Goal: Task Accomplishment & Management: Manage account settings

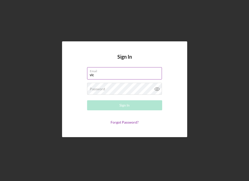
type input "vic"
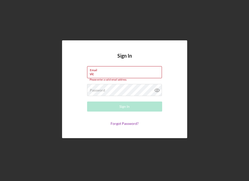
drag, startPoint x: 111, startPoint y: 73, endPoint x: 84, endPoint y: 72, distance: 26.8
click at [84, 72] on form "Email vic Please enter a valid email address. Password Required Sign In Forgot …" at bounding box center [125, 96] width 100 height 60
paste input "[URL][DOMAIN_NAME]"
click at [122, 68] on label "Email" at bounding box center [126, 69] width 72 height 6
click at [122, 68] on input "[URL][DOMAIN_NAME]" at bounding box center [124, 72] width 75 height 12
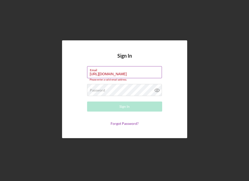
click at [121, 74] on input "[URL][DOMAIN_NAME]" at bounding box center [124, 72] width 75 height 12
type input "\"
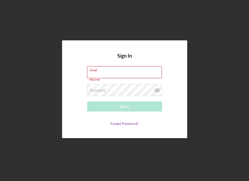
paste input "[PERSON_NAME][EMAIL_ADDRESS][DOMAIN_NAME]"
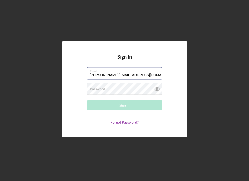
type input "[PERSON_NAME][EMAIL_ADDRESS][DOMAIN_NAME]"
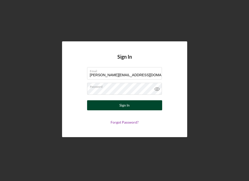
click at [126, 103] on div "Sign In" at bounding box center [124, 105] width 10 height 10
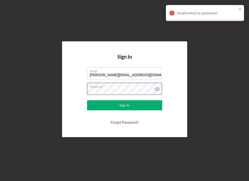
click at [160, 90] on icon at bounding box center [157, 89] width 13 height 13
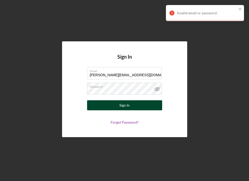
click at [125, 108] on div "Sign In" at bounding box center [124, 105] width 10 height 10
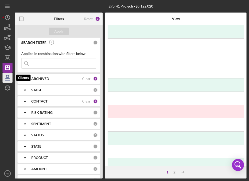
click at [8, 73] on icon "button" at bounding box center [7, 77] width 13 height 13
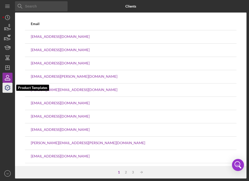
click at [3, 90] on icon "button" at bounding box center [7, 87] width 13 height 13
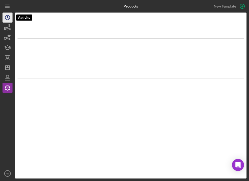
click at [8, 20] on icon "Icon/History" at bounding box center [7, 17] width 13 height 13
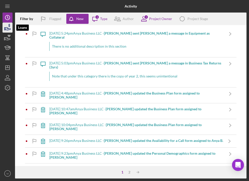
click at [6, 32] on icon "button" at bounding box center [7, 27] width 13 height 13
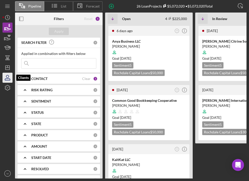
click at [10, 79] on icon "button" at bounding box center [7, 80] width 5 height 2
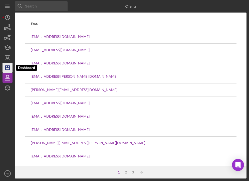
click at [5, 65] on icon "Icon/Dashboard" at bounding box center [7, 67] width 13 height 13
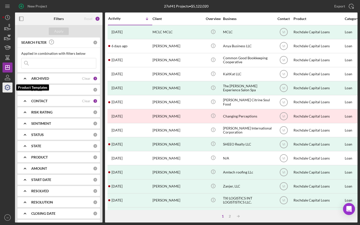
click at [6, 88] on icon "button" at bounding box center [7, 87] width 13 height 13
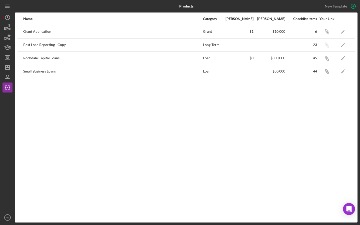
click at [44, 70] on div "Small Business Loans" at bounding box center [112, 71] width 179 height 13
click at [249, 70] on icon "Icon/Edit" at bounding box center [343, 71] width 11 height 11
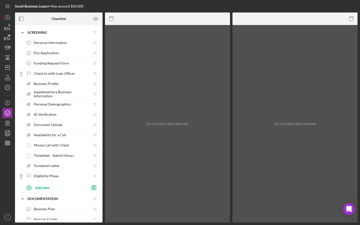
click at [67, 108] on div "Personal Demographics Personal Demographics" at bounding box center [57, 104] width 66 height 10
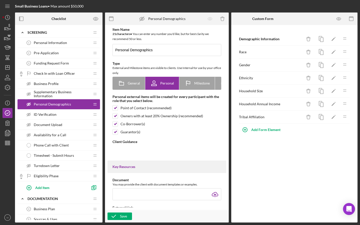
type textarea "<div>In this section, we will be asking for you to share your personal demograp…"
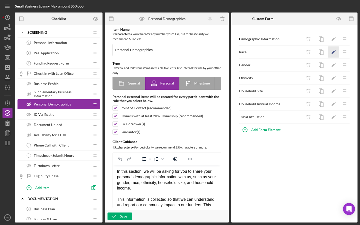
click at [249, 56] on icon "Icon/Edit" at bounding box center [333, 52] width 11 height 11
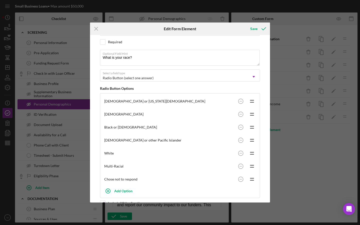
scroll to position [46, 0]
click at [103, 42] on input "checkbox" at bounding box center [102, 42] width 5 height 5
checkbox input "true"
click at [249, 28] on div "Save" at bounding box center [253, 29] width 7 height 10
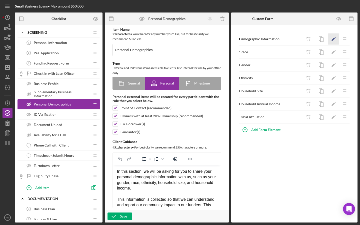
click at [249, 38] on icon "Icon/Edit" at bounding box center [333, 39] width 11 height 11
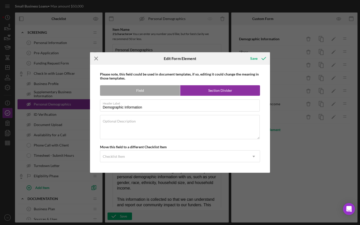
click at [96, 62] on icon "Icon/Menu Close" at bounding box center [96, 58] width 13 height 13
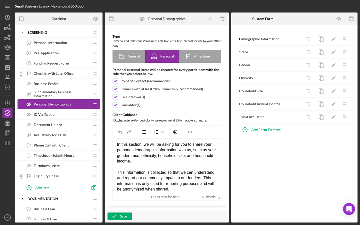
scroll to position [44, 0]
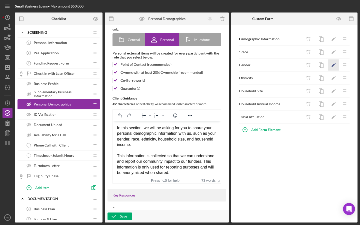
click at [249, 64] on icon "Icon/Edit" at bounding box center [333, 65] width 11 height 11
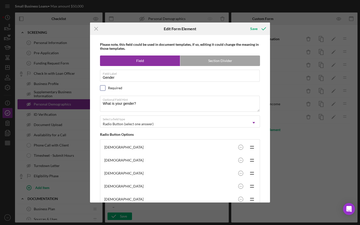
click at [105, 89] on input "checkbox" at bounding box center [102, 88] width 5 height 5
checkbox input "true"
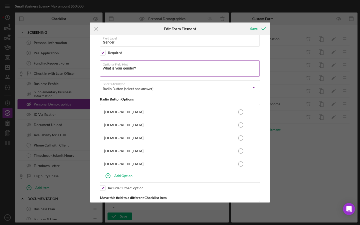
scroll to position [58, 0]
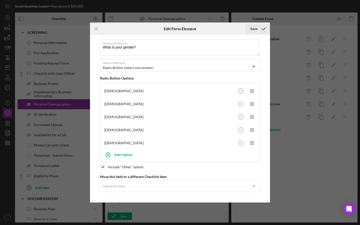
click at [249, 29] on div "Save" at bounding box center [253, 29] width 7 height 10
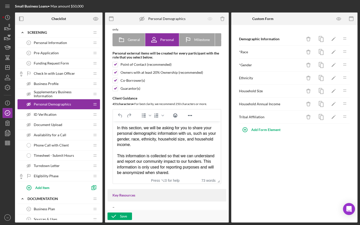
click at [249, 82] on div "Ethnicity Icon/Delete Icon/Edit Icon/Drag" at bounding box center [294, 78] width 111 height 13
click at [249, 78] on icon "Icon/Edit" at bounding box center [333, 78] width 11 height 11
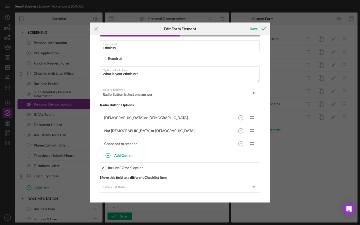
scroll to position [31, 0]
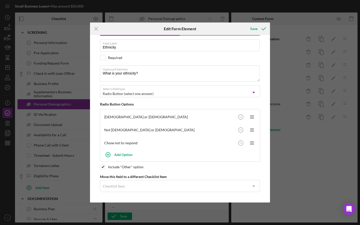
click at [177, 61] on div "Please note, this field could be used in document templates, if so, editing it …" at bounding box center [180, 119] width 175 height 168
click at [141, 54] on div "Please note, this field could be used in document templates, if so, editing it …" at bounding box center [180, 119] width 175 height 168
click at [103, 58] on input "checkbox" at bounding box center [102, 57] width 5 height 5
checkbox input "true"
click at [249, 27] on icon "submit" at bounding box center [264, 29] width 13 height 13
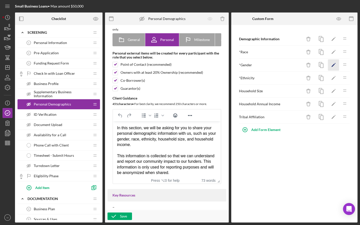
click at [249, 64] on icon "Icon/Edit" at bounding box center [333, 65] width 11 height 11
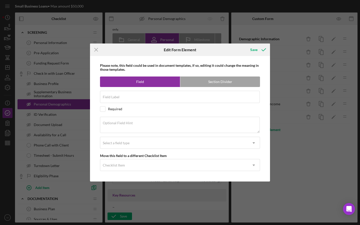
type input "Gender"
checkbox input "true"
type textarea "What is your gender?"
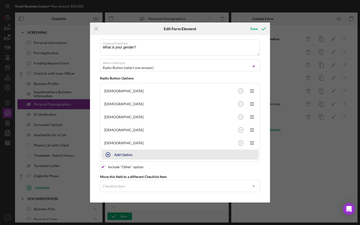
scroll to position [58, 0]
click at [119, 150] on div "Add Option" at bounding box center [123, 155] width 18 height 10
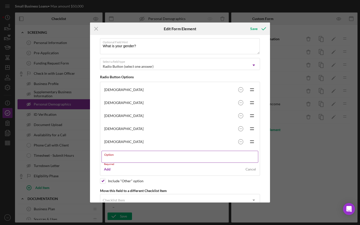
drag, startPoint x: 124, startPoint y: 155, endPoint x: 130, endPoint y: 163, distance: 10.5
click at [130, 163] on div "Option Required" at bounding box center [180, 158] width 157 height 15
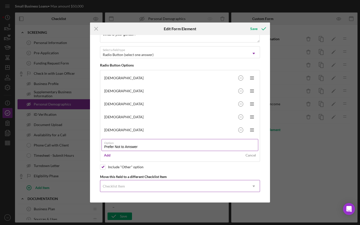
scroll to position [69, 0]
type input "Prefer Not to Answer"
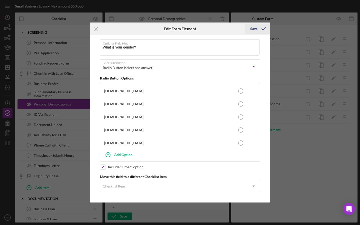
click at [249, 27] on button "Save" at bounding box center [257, 29] width 25 height 10
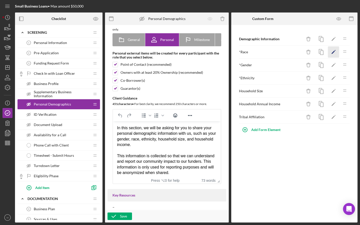
click at [249, 50] on icon "Icon/Edit" at bounding box center [333, 52] width 11 height 11
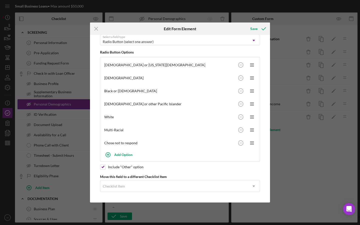
scroll to position [84, 0]
click at [144, 142] on div "Chose not to respond" at bounding box center [170, 143] width 132 height 4
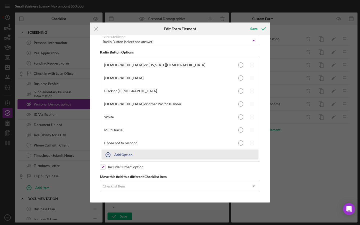
click at [126, 156] on div "Add Option" at bounding box center [123, 155] width 18 height 10
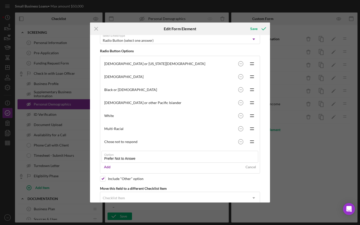
type input "Prefer Not to Answer"
click at [101, 171] on div "Please note, this field could be used in document templates, if so, editing it …" at bounding box center [180, 119] width 175 height 168
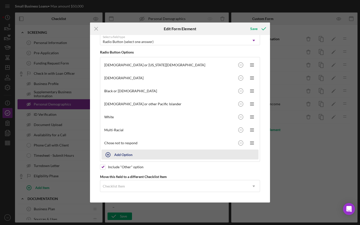
click at [121, 150] on div "Add Option" at bounding box center [123, 155] width 18 height 10
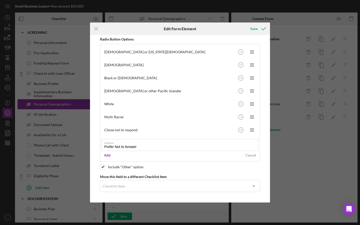
scroll to position [95, 0]
type input "Prefer Not to Answer"
click at [109, 156] on div "Add" at bounding box center [107, 156] width 7 height 8
click at [239, 132] on circle at bounding box center [240, 130] width 5 height 5
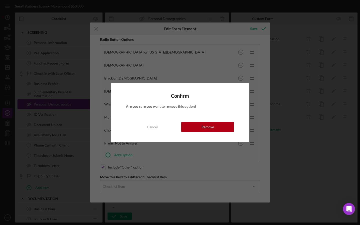
click at [219, 134] on div "Confirm Are you sure you want to remove this option? Cancel Remove" at bounding box center [180, 112] width 138 height 59
click at [219, 133] on div "Confirm Are you sure you want to remove this option? Cancel Remove" at bounding box center [180, 112] width 138 height 59
click at [217, 127] on button "Remove" at bounding box center [207, 127] width 53 height 10
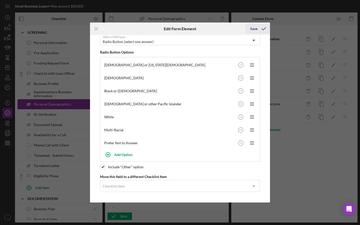
click at [249, 32] on icon "submit" at bounding box center [264, 29] width 13 height 13
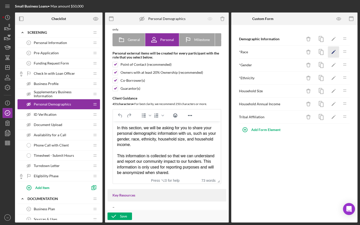
click at [249, 55] on icon "Icon/Edit" at bounding box center [333, 52] width 11 height 11
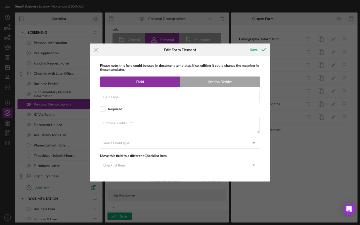
type input "Race"
checkbox input "true"
type textarea "What is your race?"
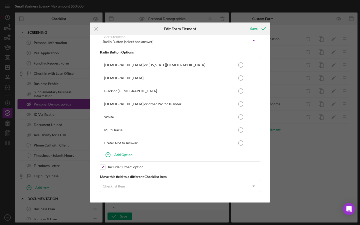
click at [249, 24] on div "Save" at bounding box center [257, 29] width 25 height 13
click at [249, 27] on icon "submit" at bounding box center [264, 29] width 13 height 13
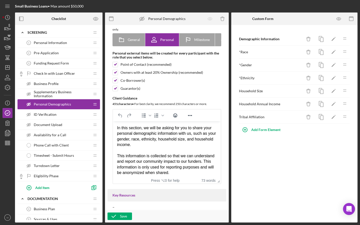
click at [249, 67] on icon "Icon/Drag" at bounding box center [345, 65] width 10 height 10
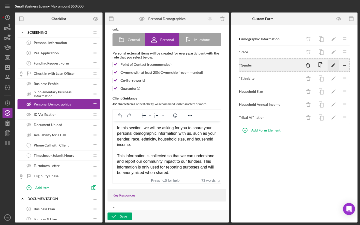
click at [249, 67] on icon "Icon/Edit" at bounding box center [333, 65] width 11 height 11
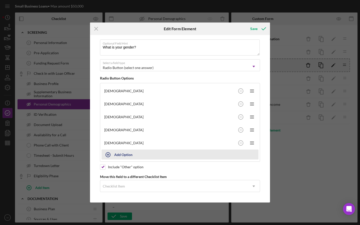
scroll to position [58, 0]
click at [130, 152] on div "Add Option" at bounding box center [123, 155] width 18 height 10
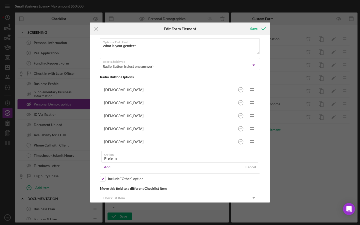
type input "Prefer n"
drag, startPoint x: 137, startPoint y: 155, endPoint x: 137, endPoint y: 149, distance: 6.0
click at [137, 155] on label "Option" at bounding box center [181, 154] width 154 height 6
click at [137, 155] on input "Prefer n" at bounding box center [180, 157] width 157 height 12
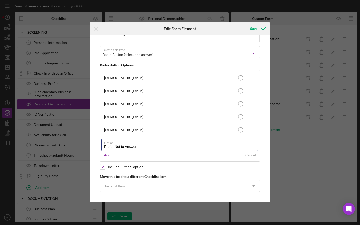
scroll to position [69, 0]
type input "Prefer Not to Answer"
click at [105, 155] on div "Add" at bounding box center [107, 156] width 7 height 8
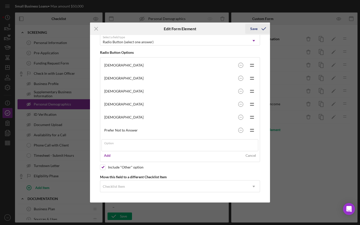
scroll to position [71, 0]
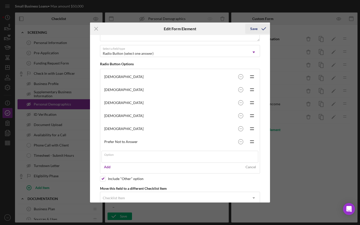
click at [249, 26] on div "Save" at bounding box center [253, 29] width 7 height 10
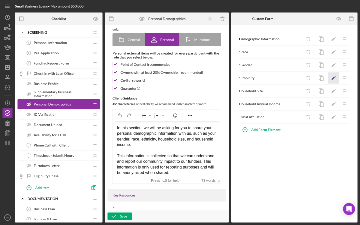
click at [249, 79] on icon "Icon/Edit" at bounding box center [333, 78] width 11 height 11
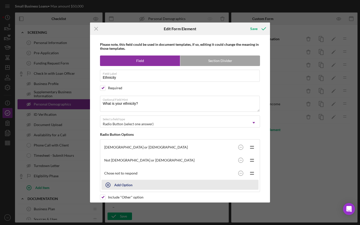
click at [171, 180] on button "Add Option" at bounding box center [180, 185] width 157 height 10
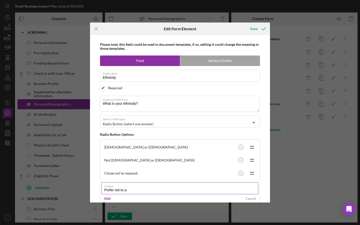
click at [141, 180] on input "Prefer not to a" at bounding box center [180, 188] width 157 height 12
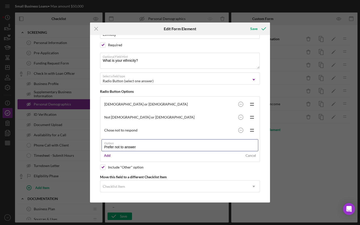
type input "Prefer not to answer"
drag, startPoint x: 114, startPoint y: 152, endPoint x: 107, endPoint y: 157, distance: 8.8
click at [107, 157] on div "Add Cancel" at bounding box center [180, 156] width 157 height 8
click at [107, 157] on div "Add" at bounding box center [107, 156] width 7 height 8
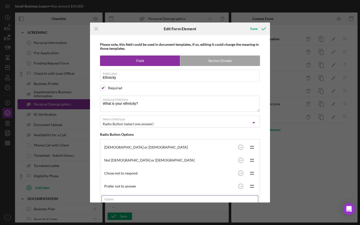
scroll to position [0, 0]
drag, startPoint x: 259, startPoint y: 27, endPoint x: 53, endPoint y: 210, distance: 275.8
click at [53, 180] on div "Icon/Menu Close Edit Form Element Save Please note, this field could be used in…" at bounding box center [180, 112] width 360 height 225
click at [241, 175] on circle at bounding box center [240, 173] width 5 height 5
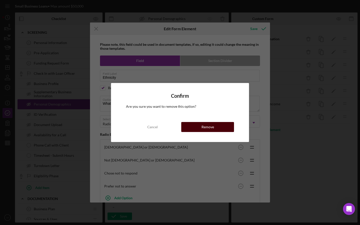
click at [226, 129] on button "Remove" at bounding box center [207, 127] width 53 height 10
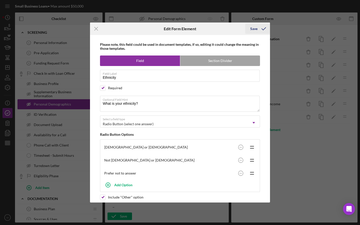
click at [249, 28] on icon "submit" at bounding box center [264, 29] width 13 height 13
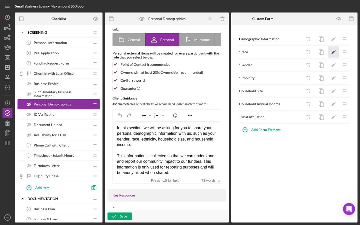
click at [249, 54] on icon "Icon/Edit" at bounding box center [333, 52] width 11 height 11
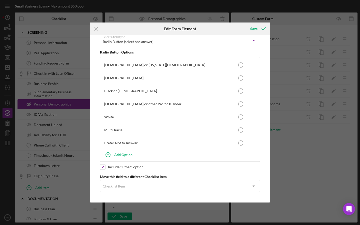
scroll to position [84, 0]
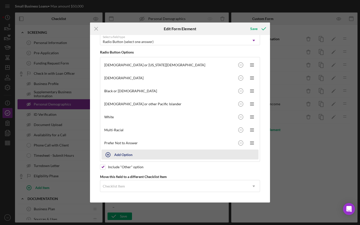
click at [108, 151] on icon "button" at bounding box center [108, 155] width 13 height 13
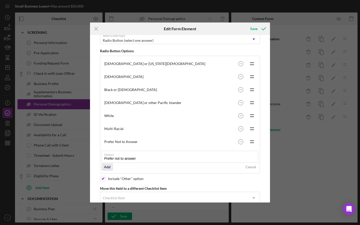
type input "Prefer not to answer"
click at [110, 167] on div "Add" at bounding box center [107, 167] width 7 height 8
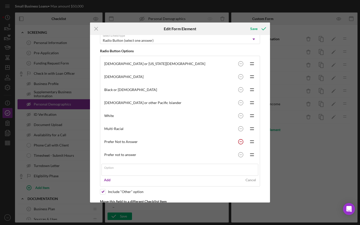
click at [240, 66] on circle at bounding box center [240, 63] width 5 height 5
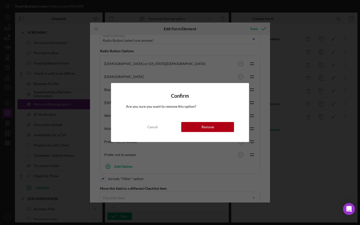
click at [220, 121] on div "Confirm Are you sure you want to remove this option? Cancel Remove" at bounding box center [180, 112] width 138 height 59
click at [220, 126] on button "Remove" at bounding box center [207, 127] width 53 height 10
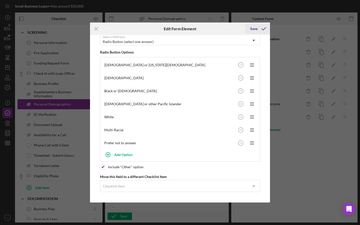
click at [249, 32] on div "Save" at bounding box center [253, 29] width 7 height 10
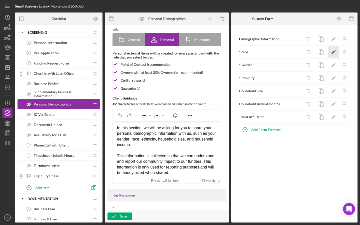
click at [249, 57] on icon "Icon/Edit" at bounding box center [333, 52] width 11 height 11
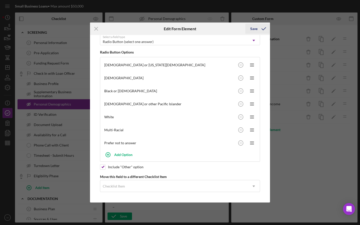
click at [249, 26] on div "Save" at bounding box center [253, 29] width 7 height 10
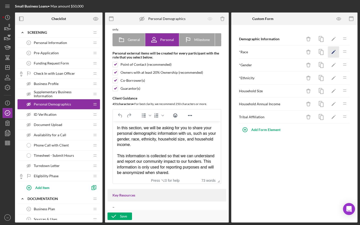
click at [249, 52] on icon "Icon/Edit" at bounding box center [333, 52] width 11 height 11
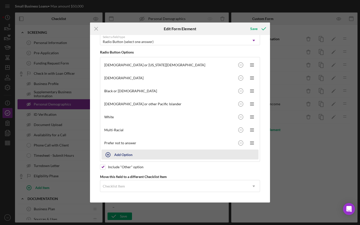
click at [134, 157] on button "Add Option" at bounding box center [180, 155] width 157 height 10
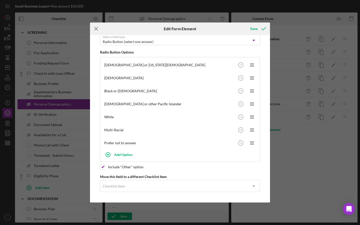
click at [95, 30] on line at bounding box center [96, 28] width 3 height 3
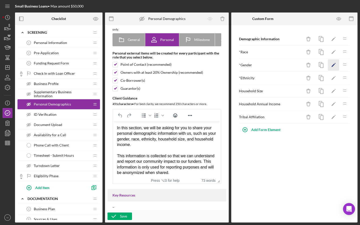
click at [249, 61] on icon "Icon/Edit" at bounding box center [333, 65] width 11 height 11
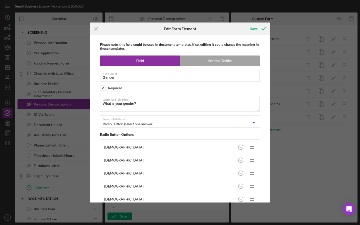
scroll to position [71, 0]
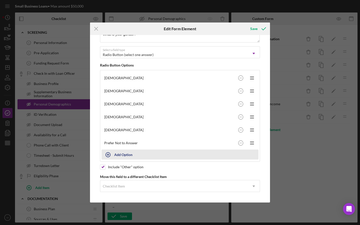
click at [131, 153] on div "Add Option" at bounding box center [123, 155] width 18 height 10
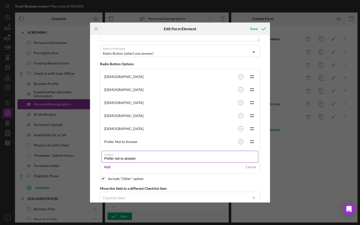
click at [106, 158] on input "Prefer not to answer" at bounding box center [180, 157] width 157 height 12
type input "Prefer not to answer"
click at [107, 165] on div "Add" at bounding box center [107, 167] width 7 height 8
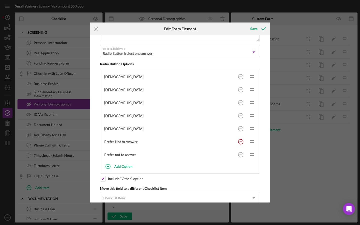
click at [238, 143] on circle at bounding box center [240, 141] width 5 height 5
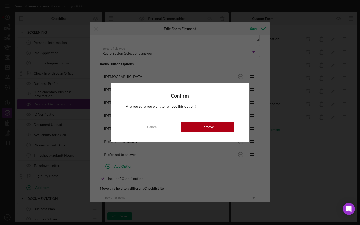
click at [231, 133] on div "Confirm Are you sure you want to remove this option? Cancel Remove" at bounding box center [180, 112] width 138 height 59
drag, startPoint x: 231, startPoint y: 128, endPoint x: 232, endPoint y: 119, distance: 9.8
click at [231, 128] on button "Remove" at bounding box center [207, 127] width 53 height 10
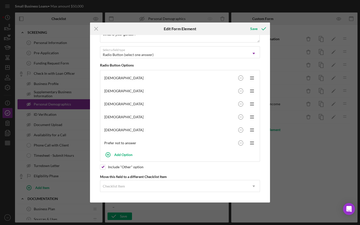
click at [249, 70] on div "Icon/Menu Close Edit Form Element Save Please note, this field could be used in…" at bounding box center [180, 112] width 360 height 225
click at [249, 28] on div "Save" at bounding box center [253, 29] width 7 height 10
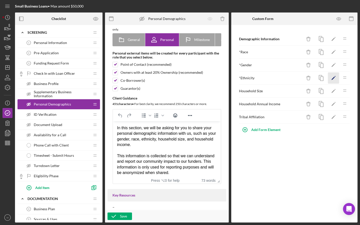
click at [249, 82] on icon "Icon/Edit" at bounding box center [333, 78] width 11 height 11
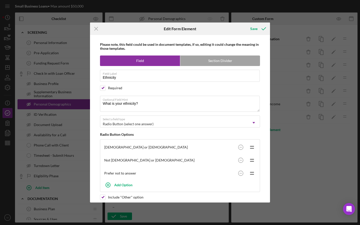
scroll to position [0, 0]
click at [249, 45] on b "Please note, this field could be used in document templates, if so, editing it …" at bounding box center [179, 46] width 159 height 8
click at [249, 33] on div "Save" at bounding box center [253, 29] width 7 height 10
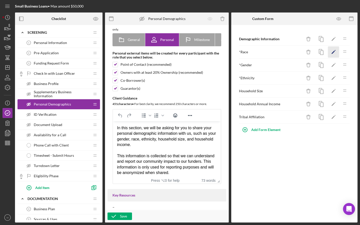
click at [249, 56] on icon "Icon/Edit" at bounding box center [333, 52] width 11 height 11
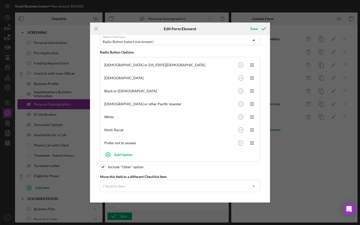
scroll to position [84, 0]
click at [93, 28] on icon "Icon/Menu Close" at bounding box center [96, 29] width 13 height 13
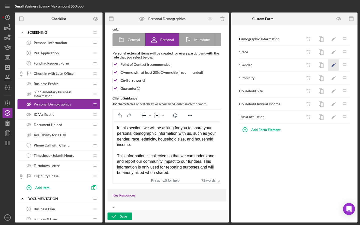
click at [249, 60] on icon "Icon/Edit" at bounding box center [333, 65] width 11 height 11
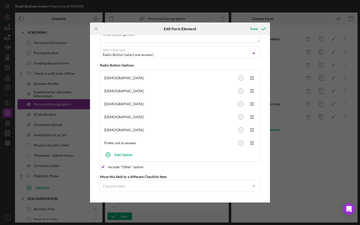
scroll to position [71, 0]
click at [101, 23] on icon "Icon/Menu Close" at bounding box center [96, 29] width 13 height 13
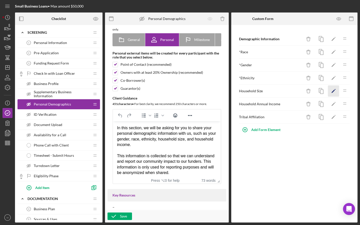
click at [249, 92] on icon "Icon/Edit" at bounding box center [333, 91] width 11 height 11
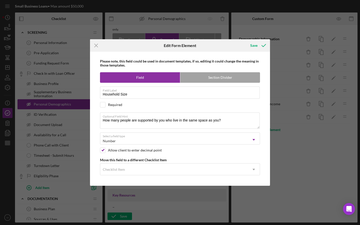
click at [164, 109] on div "Please note, this field could be used in document templates, if so, editing it …" at bounding box center [180, 119] width 175 height 134
click at [114, 104] on div "Required" at bounding box center [115, 105] width 14 height 4
checkbox input "true"
drag, startPoint x: 251, startPoint y: 115, endPoint x: 99, endPoint y: 120, distance: 152.9
click at [99, 120] on div "Please note, this field could be used in document templates, if so, editing it …" at bounding box center [180, 119] width 175 height 134
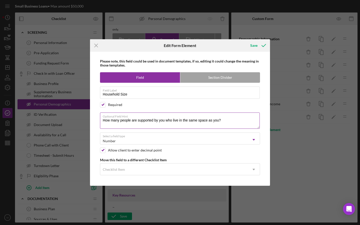
click at [111, 120] on textarea "How many people are supported by you who live in the same space as you?" at bounding box center [180, 121] width 160 height 16
drag, startPoint x: 241, startPoint y: 125, endPoint x: 98, endPoint y: 112, distance: 143.4
click at [98, 112] on div "Please note, this field could be used in document templates, if so, editing it …" at bounding box center [180, 119] width 175 height 134
paste textarea "in your household do you support"
type textarea "How many people in your household do you support (including yourself)?"
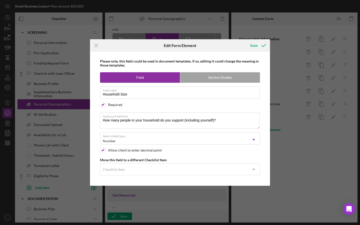
click at [248, 131] on div "Please note, this field could be used in document templates, if so, editing it …" at bounding box center [180, 119] width 175 height 134
click at [247, 127] on textarea "How many people in your household do you support (including yourself)?" at bounding box center [180, 121] width 160 height 16
click at [249, 49] on div "Save" at bounding box center [253, 46] width 7 height 10
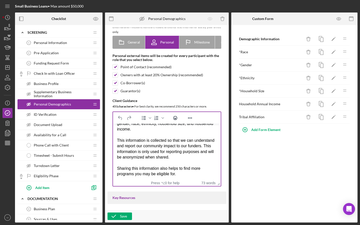
scroll to position [42, 0]
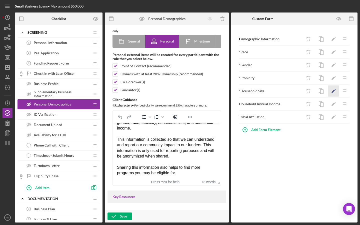
click at [249, 95] on icon "Icon/Edit" at bounding box center [333, 91] width 11 height 11
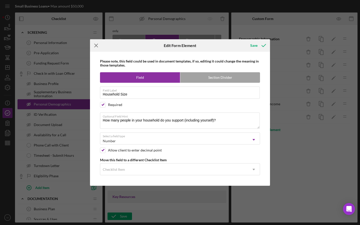
click at [97, 51] on icon "Icon/Menu Close" at bounding box center [96, 45] width 13 height 13
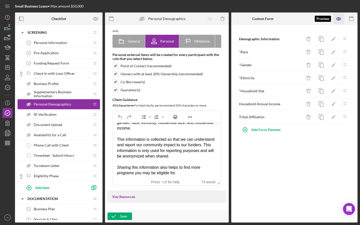
click at [249, 24] on icon "button" at bounding box center [339, 18] width 11 height 11
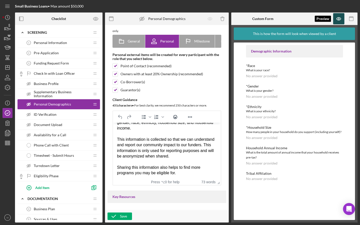
click at [249, 21] on icon "button" at bounding box center [339, 18] width 11 height 11
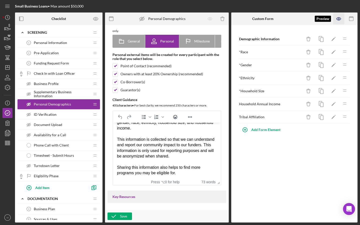
click at [249, 21] on icon "button" at bounding box center [339, 18] width 11 height 11
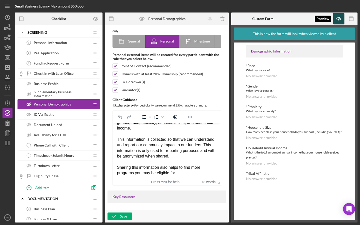
click at [249, 17] on icon "button" at bounding box center [339, 18] width 11 height 11
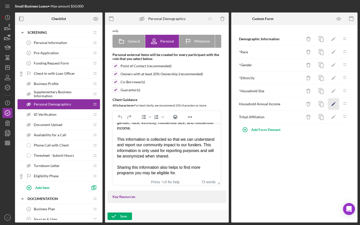
click at [249, 102] on icon "Icon/Edit" at bounding box center [333, 104] width 11 height 11
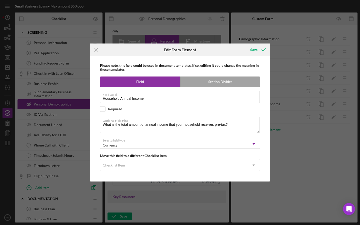
click at [111, 114] on div "Please note, this field could be used in document templates, if so, editing it …" at bounding box center [180, 119] width 175 height 126
click at [111, 110] on div "Required" at bounding box center [115, 109] width 14 height 4
checkbox input "true"
click at [249, 49] on div "Save" at bounding box center [253, 50] width 7 height 10
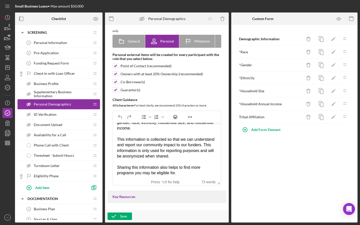
click at [41, 92] on span "Supplementary Business Information" at bounding box center [62, 94] width 56 height 8
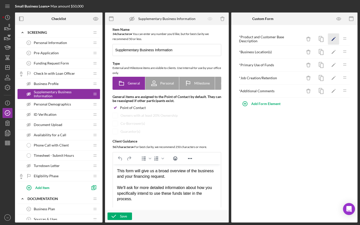
click at [249, 39] on icon "Icon/Edit" at bounding box center [333, 39] width 11 height 11
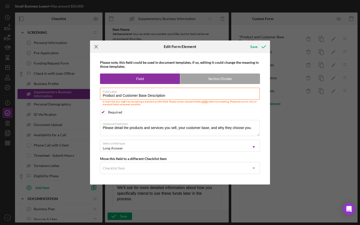
click at [100, 50] on icon "Icon/Menu Close" at bounding box center [96, 47] width 13 height 13
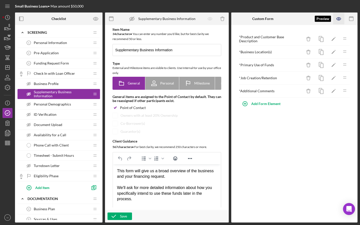
click at [249, 22] on icon "button" at bounding box center [339, 18] width 11 height 11
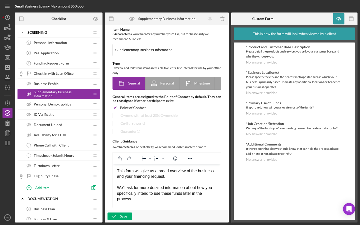
click at [56, 107] on div "Personal Demographics Personal Demographics" at bounding box center [57, 104] width 66 height 10
click at [71, 109] on div "Personal Demographics Personal Demographics" at bounding box center [57, 104] width 66 height 10
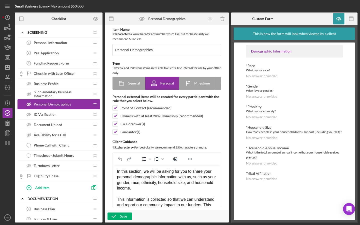
drag, startPoint x: 7, startPoint y: 69, endPoint x: 56, endPoint y: 116, distance: 68.1
click at [56, 116] on div "ID Verification ID Verification" at bounding box center [57, 115] width 66 height 10
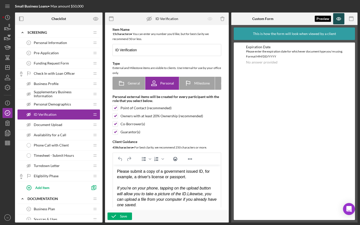
click at [249, 23] on icon "button" at bounding box center [339, 18] width 11 height 11
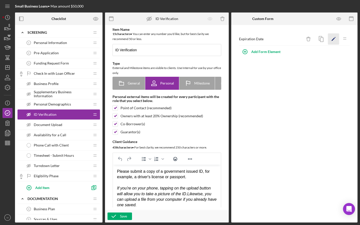
click at [249, 39] on icon "Icon/Edit" at bounding box center [333, 39] width 11 height 11
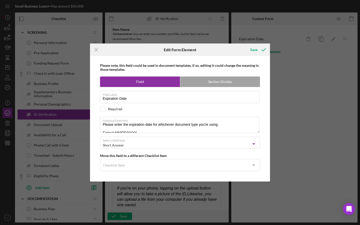
click at [104, 115] on div "Please note, this field could be used in document templates, if so, editing it …" at bounding box center [180, 119] width 175 height 126
click at [104, 113] on div "Please note, this field could be used in document templates, if so, editing it …" at bounding box center [180, 119] width 175 height 126
click at [104, 112] on div "Please note, this field could be used in document templates, if so, editing it …" at bounding box center [180, 119] width 175 height 126
click at [104, 110] on input "checkbox" at bounding box center [102, 109] width 5 height 5
checkbox input "true"
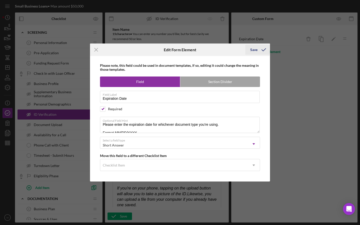
click at [249, 50] on icon "submit" at bounding box center [264, 50] width 13 height 13
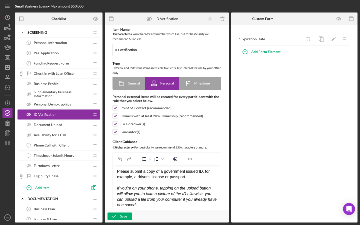
click at [56, 117] on div "ID Verification ID Verification" at bounding box center [57, 115] width 66 height 10
click at [82, 126] on div "Document Upload Document Upload" at bounding box center [57, 125] width 66 height 10
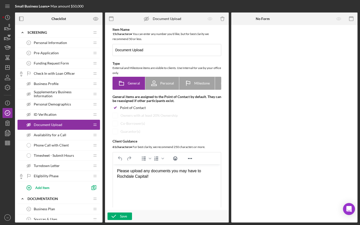
click at [63, 135] on span "Availability for a Call" at bounding box center [50, 135] width 33 height 4
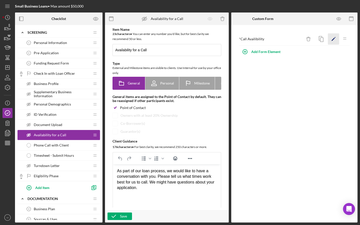
click at [249, 34] on icon "Icon/Edit" at bounding box center [333, 39] width 11 height 11
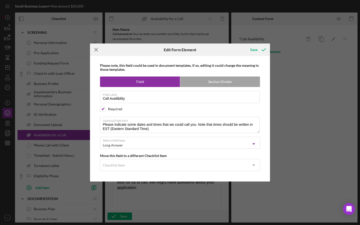
click at [98, 50] on icon "Icon/Menu Close" at bounding box center [96, 50] width 13 height 13
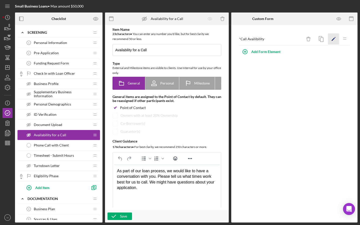
click at [249, 39] on icon "Icon/Edit" at bounding box center [333, 39] width 11 height 11
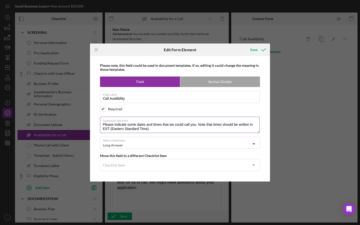
click at [124, 122] on label "Optional Field Hint" at bounding box center [181, 120] width 157 height 6
click at [124, 122] on textarea "Please indicate some dates and times that we could call you. Note that times sh…" at bounding box center [180, 125] width 160 height 16
click at [123, 125] on textarea "Please indicate some dates and times that we could call you. Note that times sh…" at bounding box center [180, 125] width 160 height 16
click at [159, 129] on textarea "Please let us know some dates and times that we could call you. Note that times…" at bounding box center [180, 125] width 160 height 16
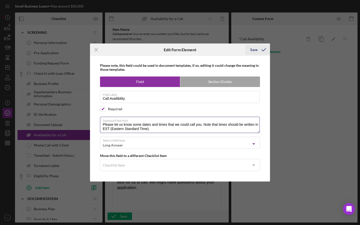
type textarea "Please let us know some dates and times that we could call you. Note that times…"
click at [249, 49] on div "Save" at bounding box center [253, 50] width 7 height 10
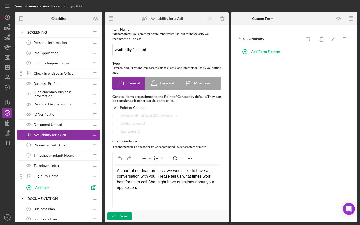
click at [78, 149] on div "Phone Call with Client Phone Call with Client" at bounding box center [57, 145] width 66 height 10
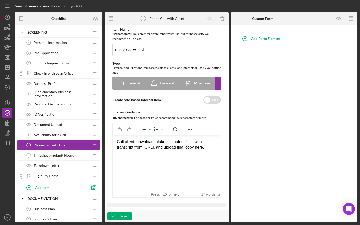
click at [83, 155] on div "Timesheet - Submit Hours Timesheet - Submit Hours" at bounding box center [57, 156] width 66 height 10
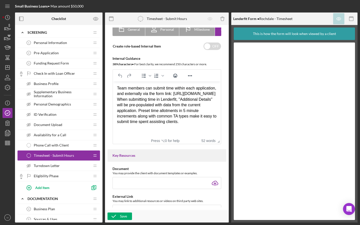
scroll to position [53, 0]
click at [54, 157] on span "Timesheet - Submit Hours" at bounding box center [54, 156] width 40 height 4
click at [47, 165] on span "Turndown Letter" at bounding box center [47, 166] width 26 height 4
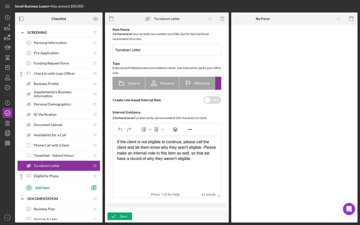
click at [42, 180] on div "Eligibility Phase Eligibility Phase" at bounding box center [57, 176] width 66 height 10
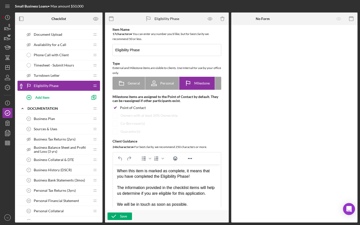
scroll to position [91, 0]
click at [61, 122] on div "Business Plan 4 Business Plan" at bounding box center [57, 118] width 66 height 10
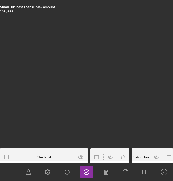
click at [80, 3] on div at bounding box center [87, 9] width 58 height 13
